Goal: Task Accomplishment & Management: Manage account settings

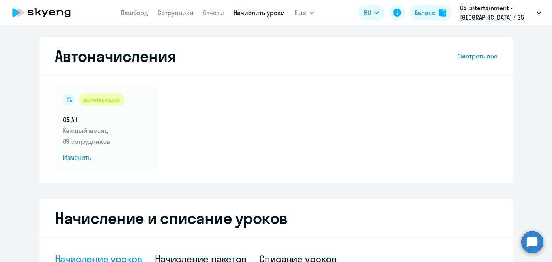
select select "10"
click at [79, 157] on span "Изменить" at bounding box center [107, 157] width 88 height 9
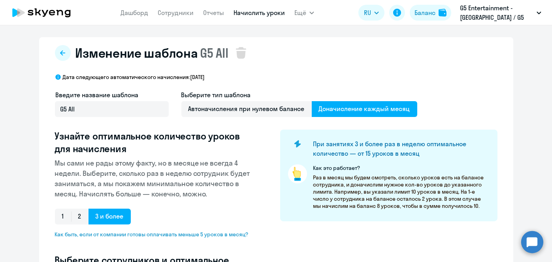
select select "10"
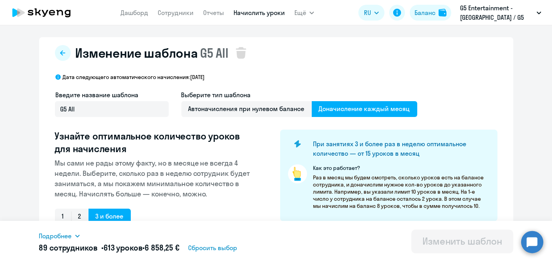
scroll to position [207, 0]
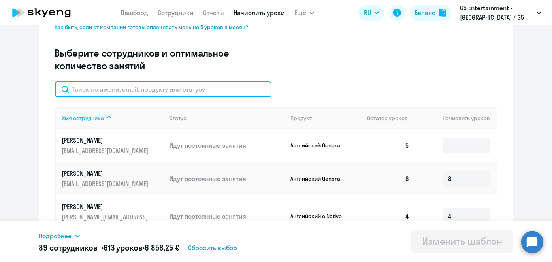
click at [185, 87] on input "text" at bounding box center [163, 89] width 217 height 16
paste input "Suglobova"
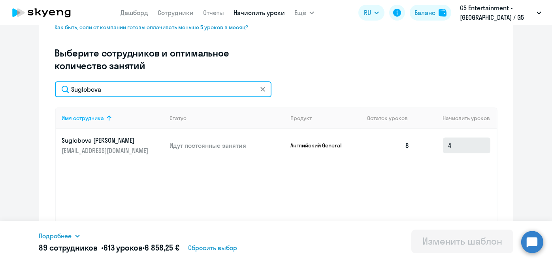
type input "Suglobova"
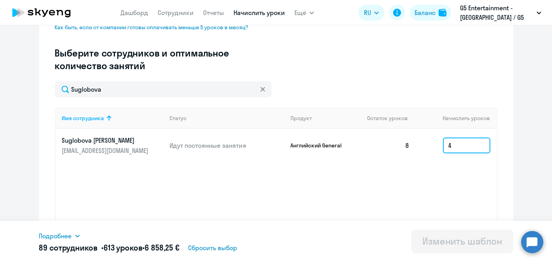
click at [463, 142] on input "4" at bounding box center [466, 146] width 47 height 16
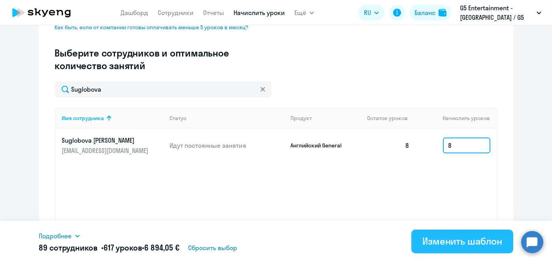
type input "8"
click at [450, 241] on div "Изменить шаблон" at bounding box center [463, 241] width 80 height 13
